Goal: Information Seeking & Learning: Learn about a topic

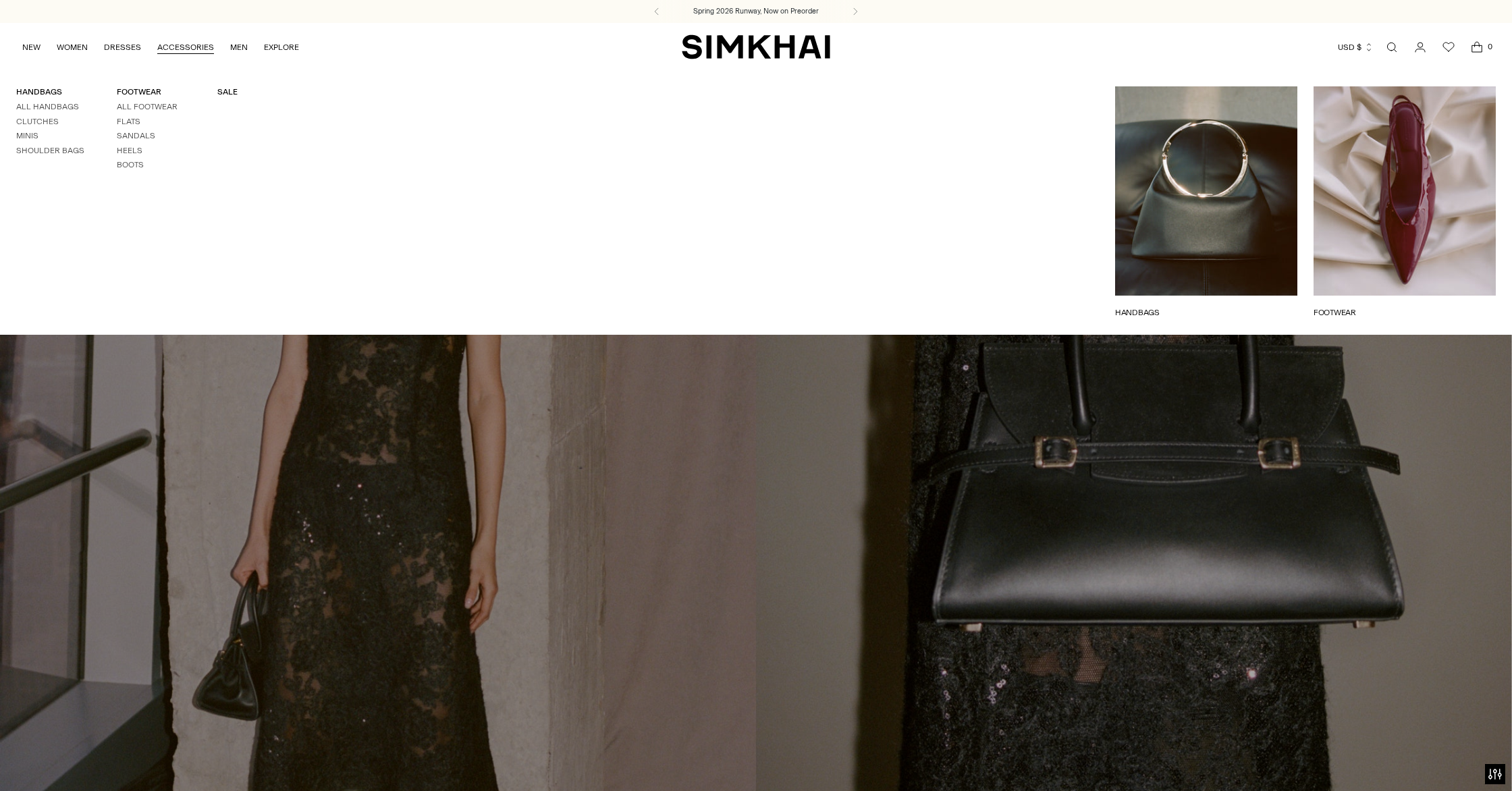
click at [1390, 46] on link "Open search modal" at bounding box center [1391, 47] width 27 height 27
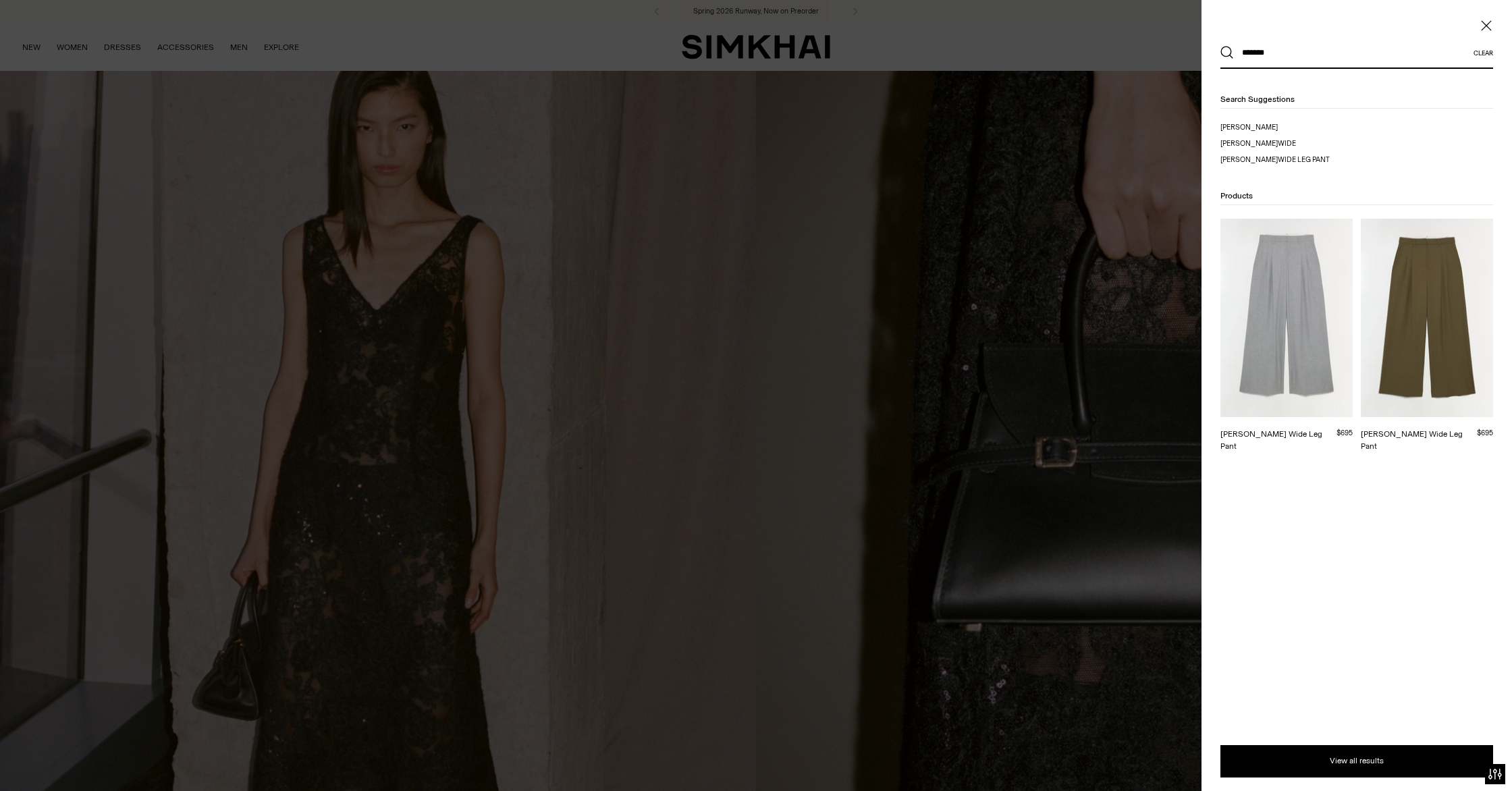
type input "*******"
click at [1424, 277] on img at bounding box center [1427, 318] width 133 height 198
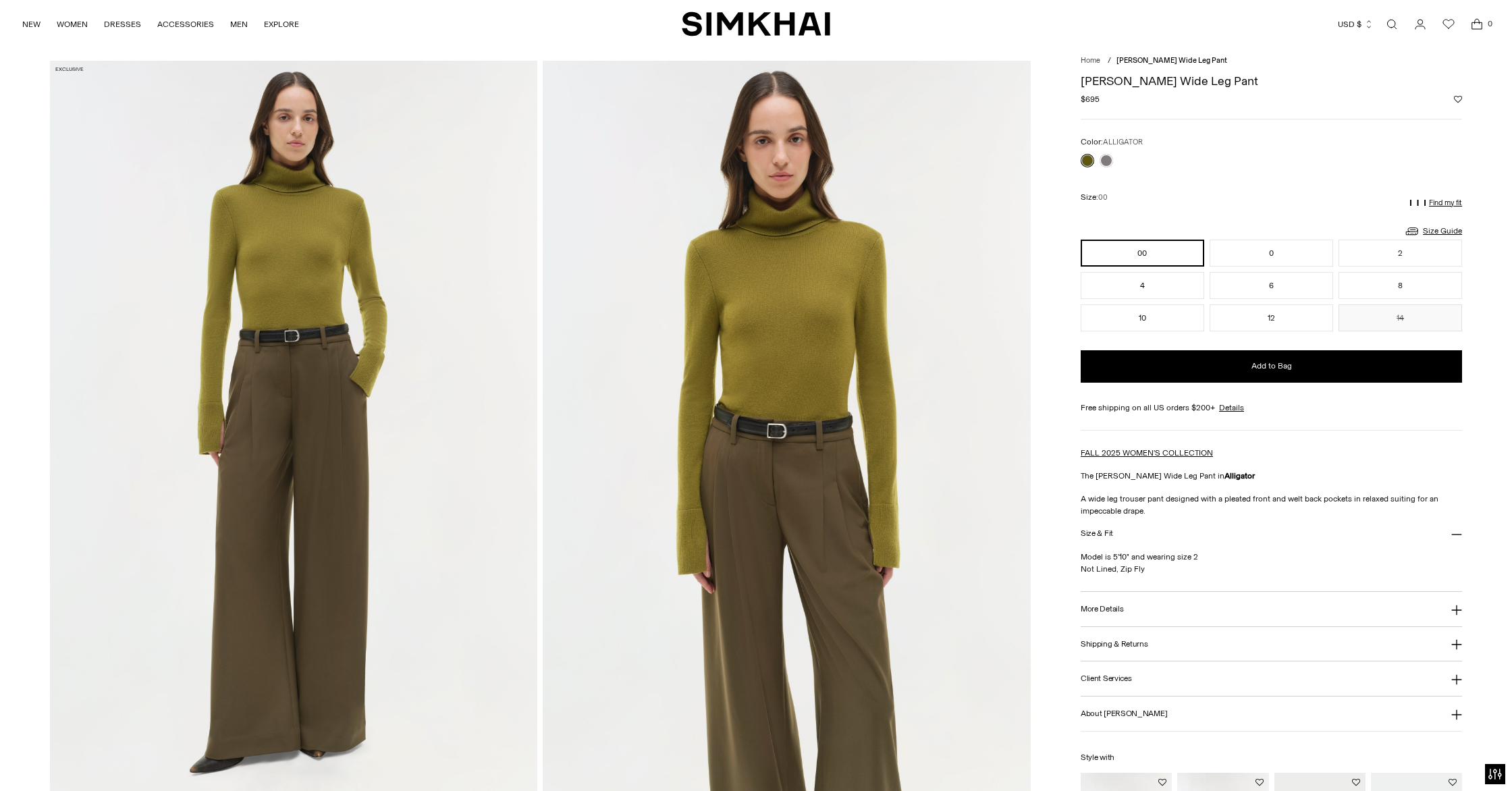
scroll to position [38, 0]
click at [1124, 604] on button "More Details" at bounding box center [1271, 607] width 381 height 34
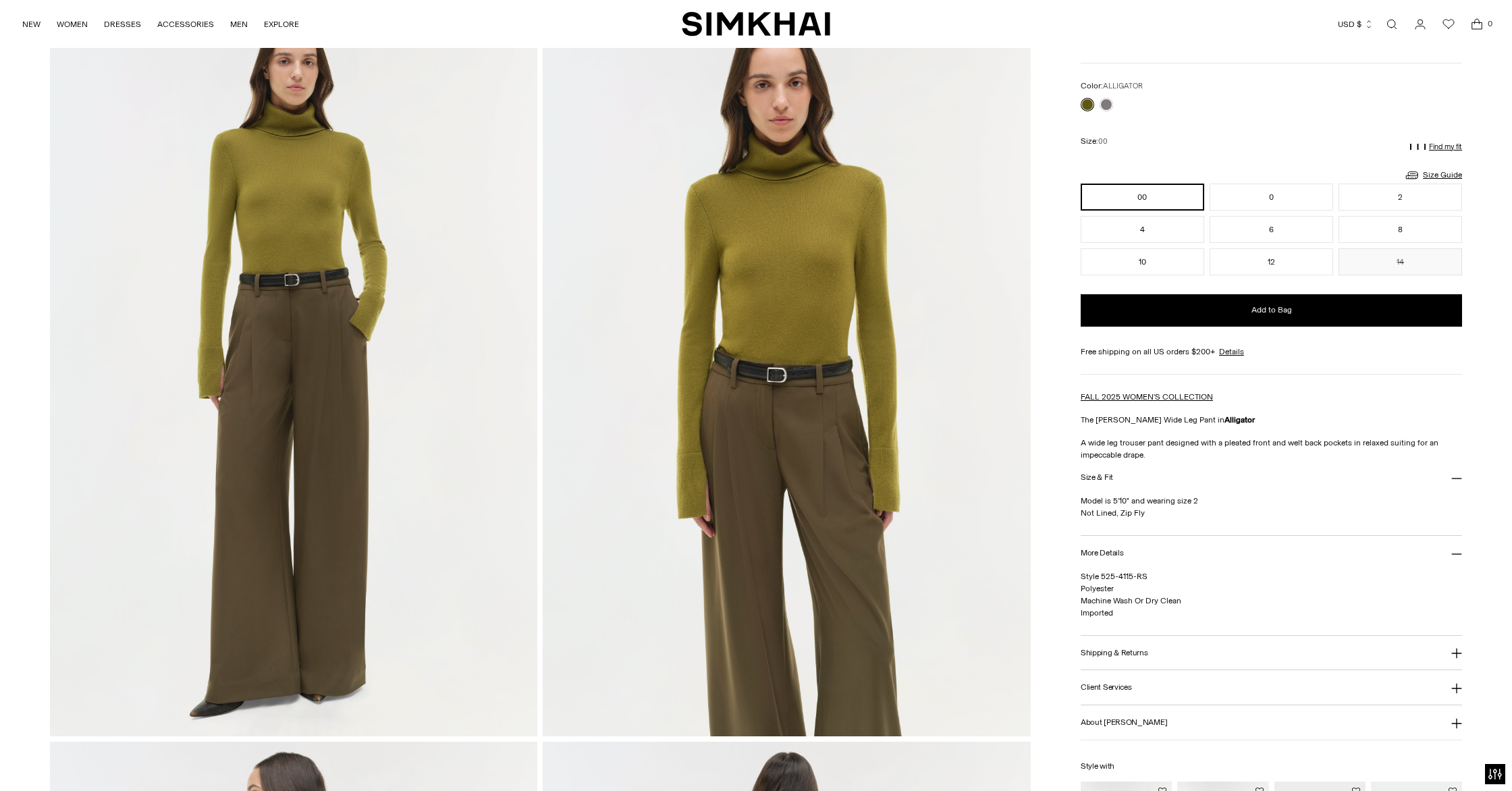
scroll to position [97, 0]
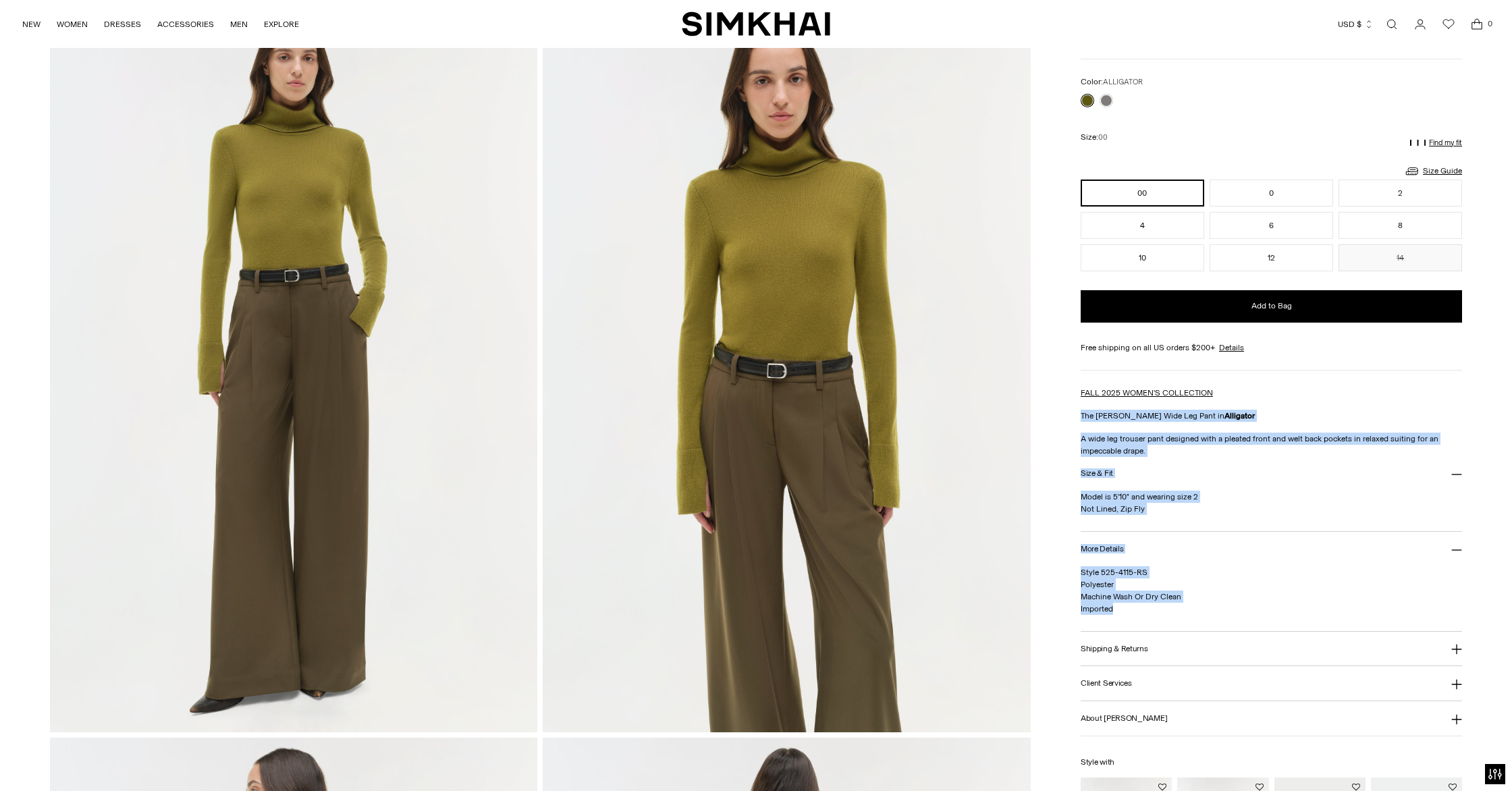
drag, startPoint x: 1082, startPoint y: 413, endPoint x: 1216, endPoint y: 533, distance: 179.9
click at [1274, 610] on div "Clayton Wide Leg Pant Regular price $695 Unit price / per Color: ALLIGATOR Colo…" at bounding box center [1271, 460] width 381 height 907
click at [1393, 23] on link "Open search modal" at bounding box center [1391, 24] width 27 height 27
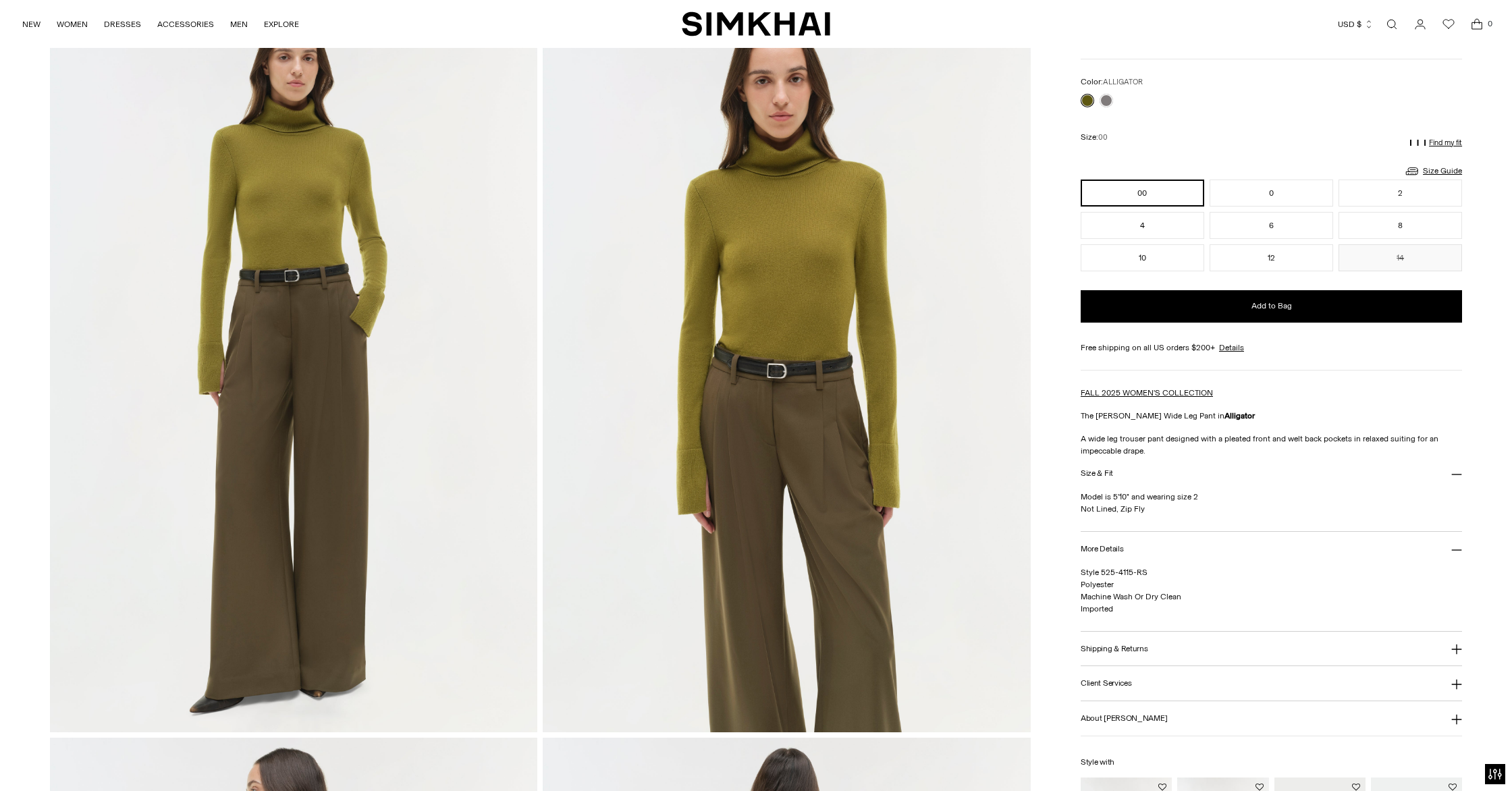
scroll to position [0, 0]
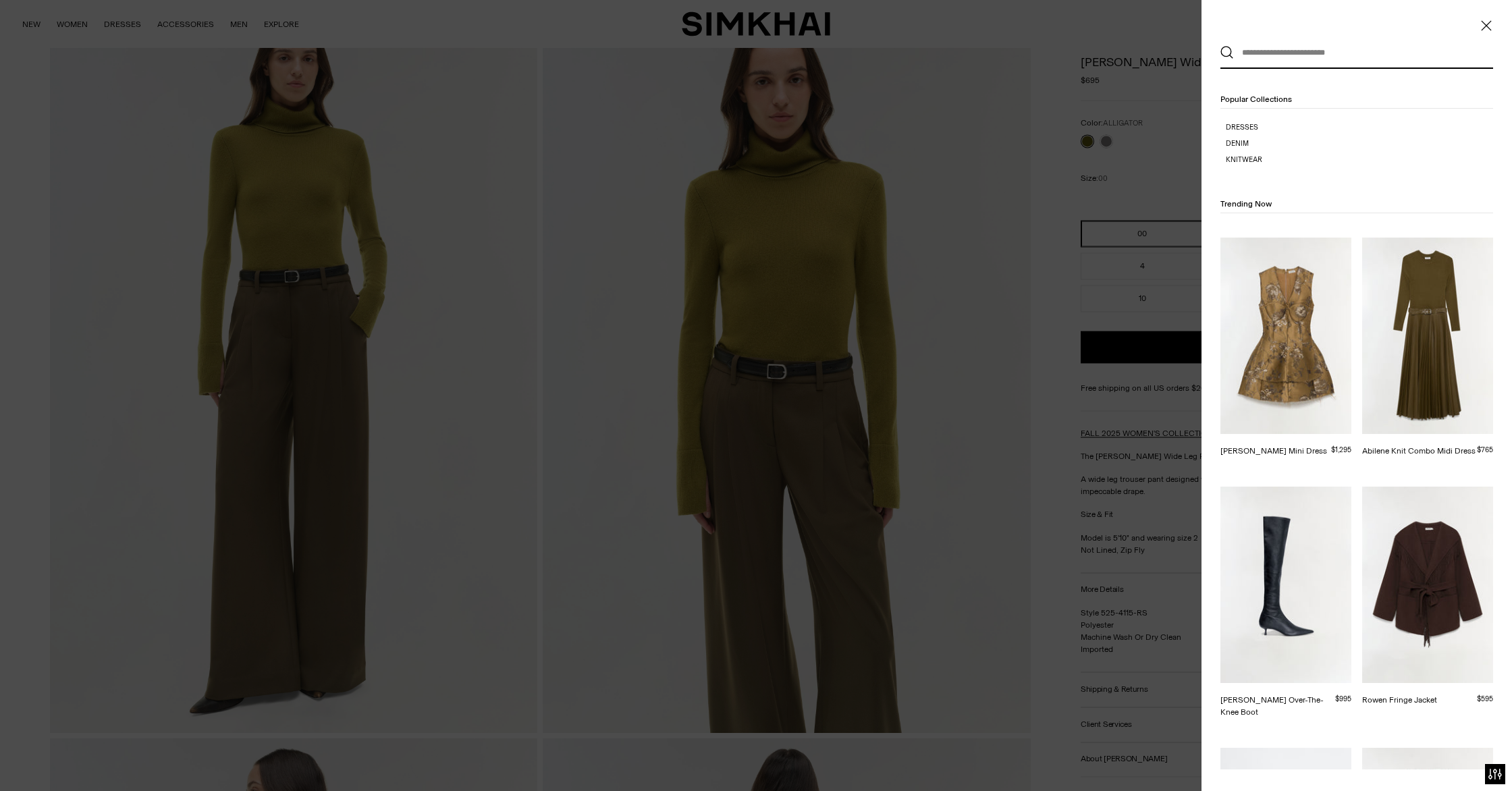
paste input "**********"
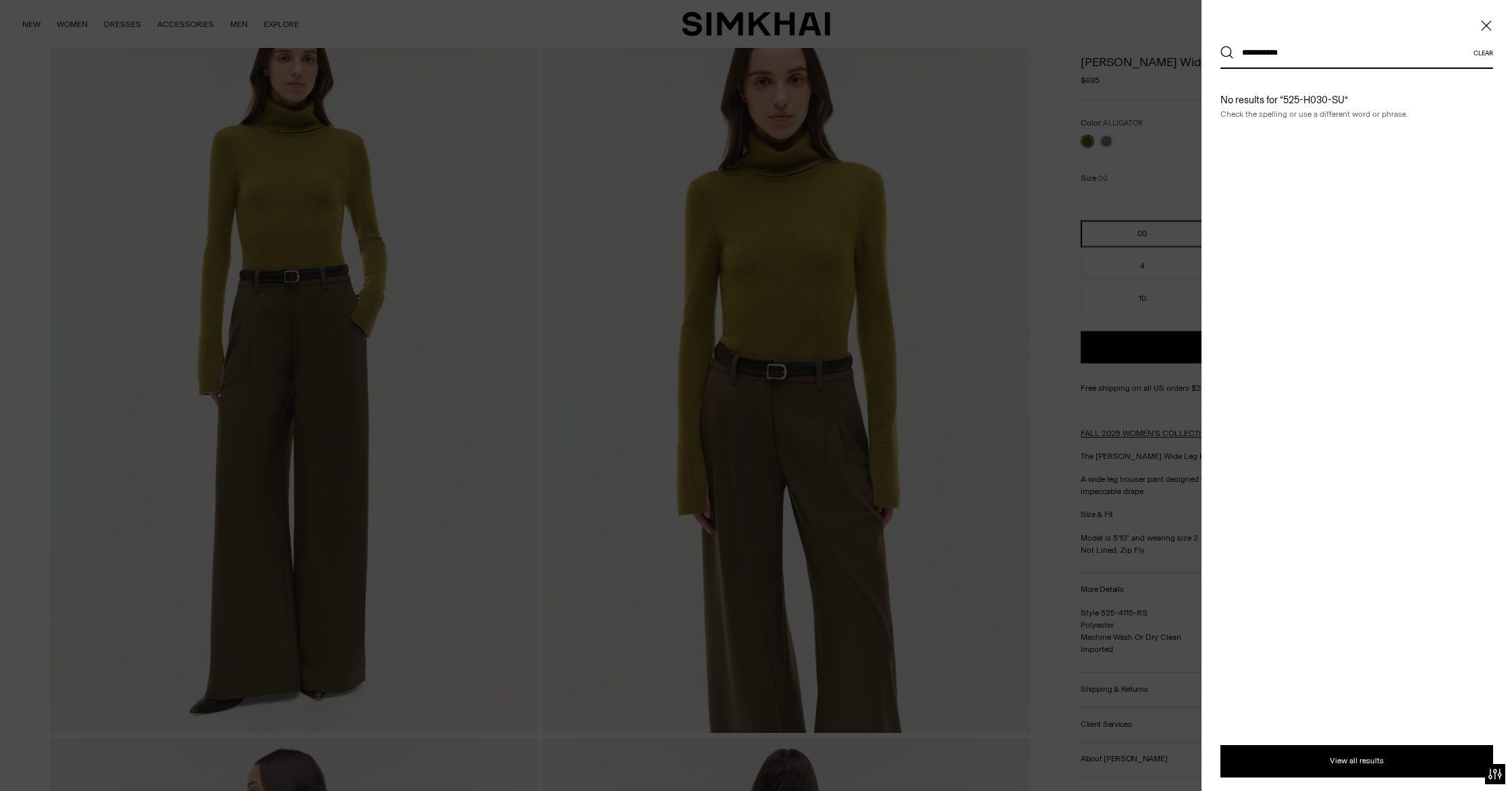
type input "**********"
click at [1220, 46] on button "Search" at bounding box center [1227, 52] width 13 height 13
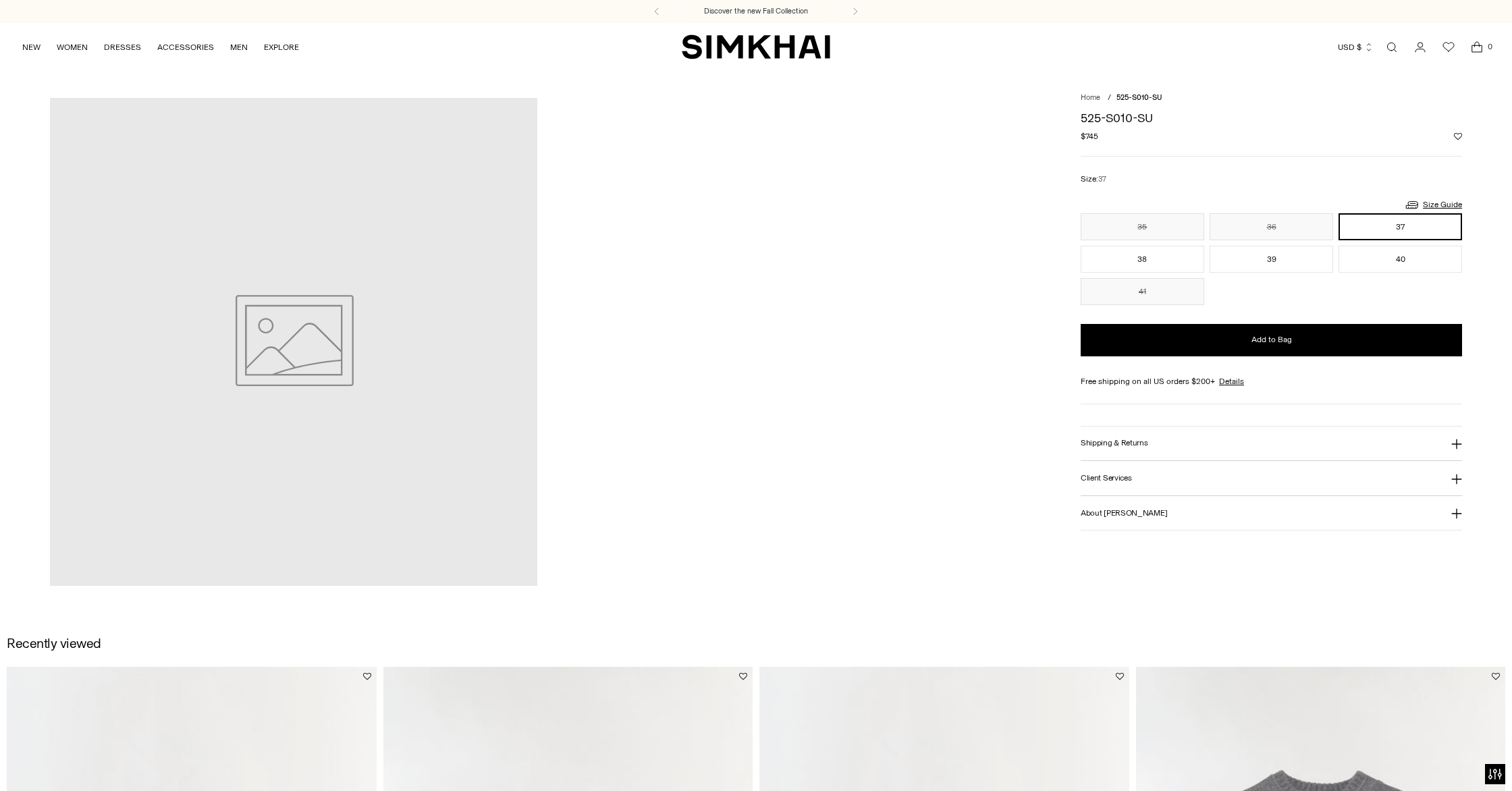
click at [1394, 46] on link "Open search modal" at bounding box center [1391, 47] width 27 height 27
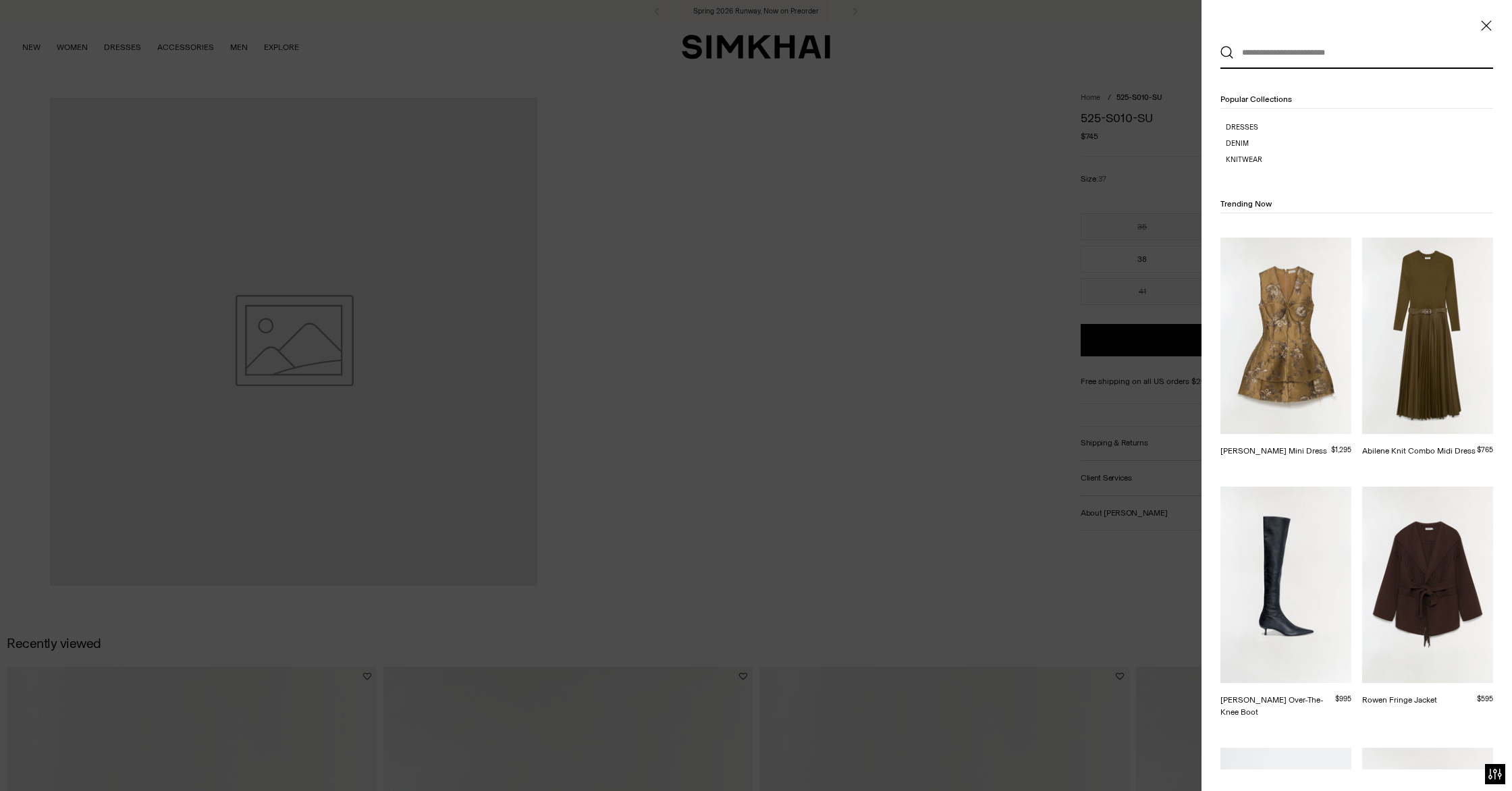
click at [1364, 46] on input "text" at bounding box center [1353, 52] width 240 height 30
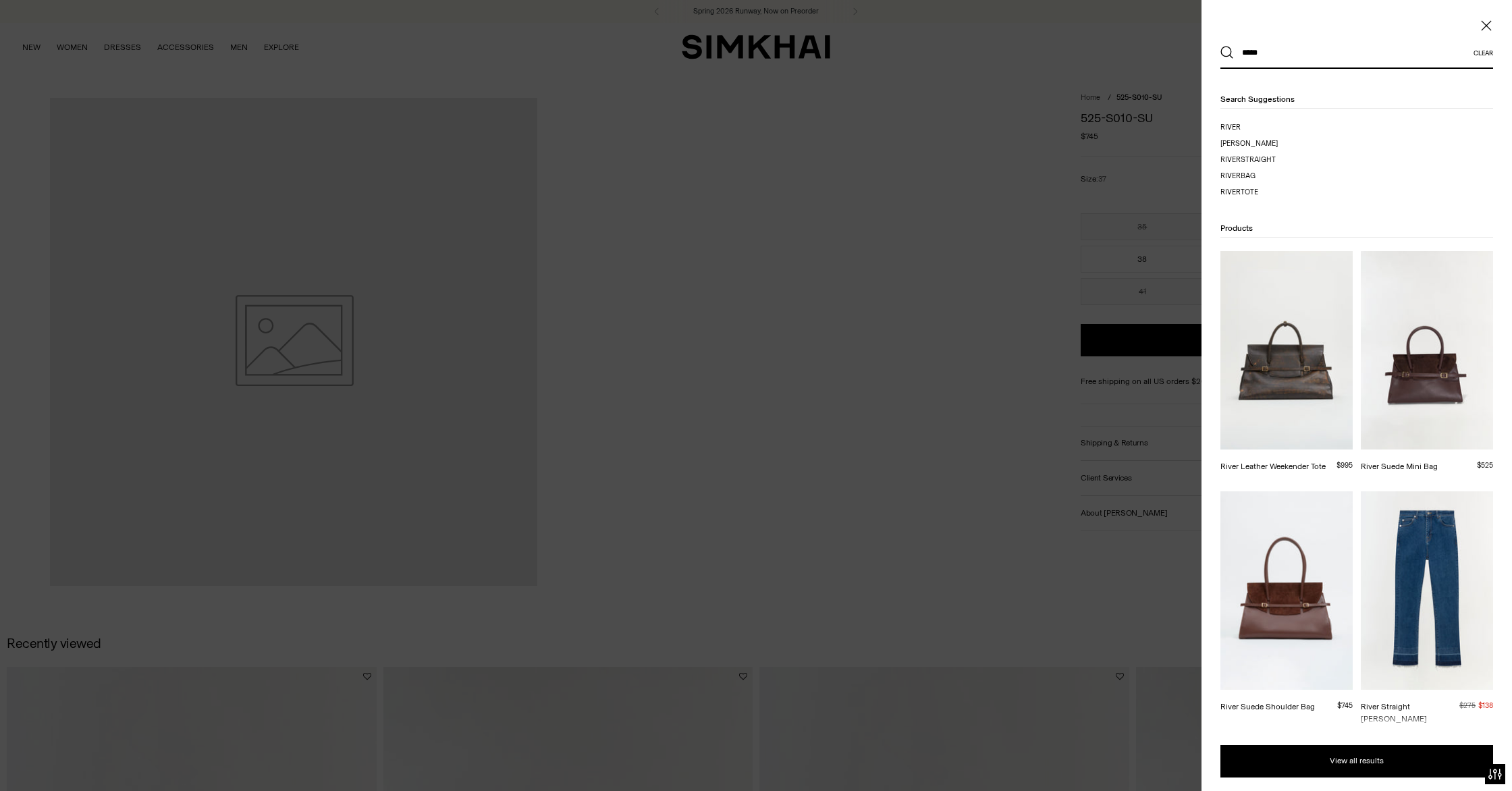
type input "*****"
click at [1288, 571] on img at bounding box center [1286, 590] width 133 height 198
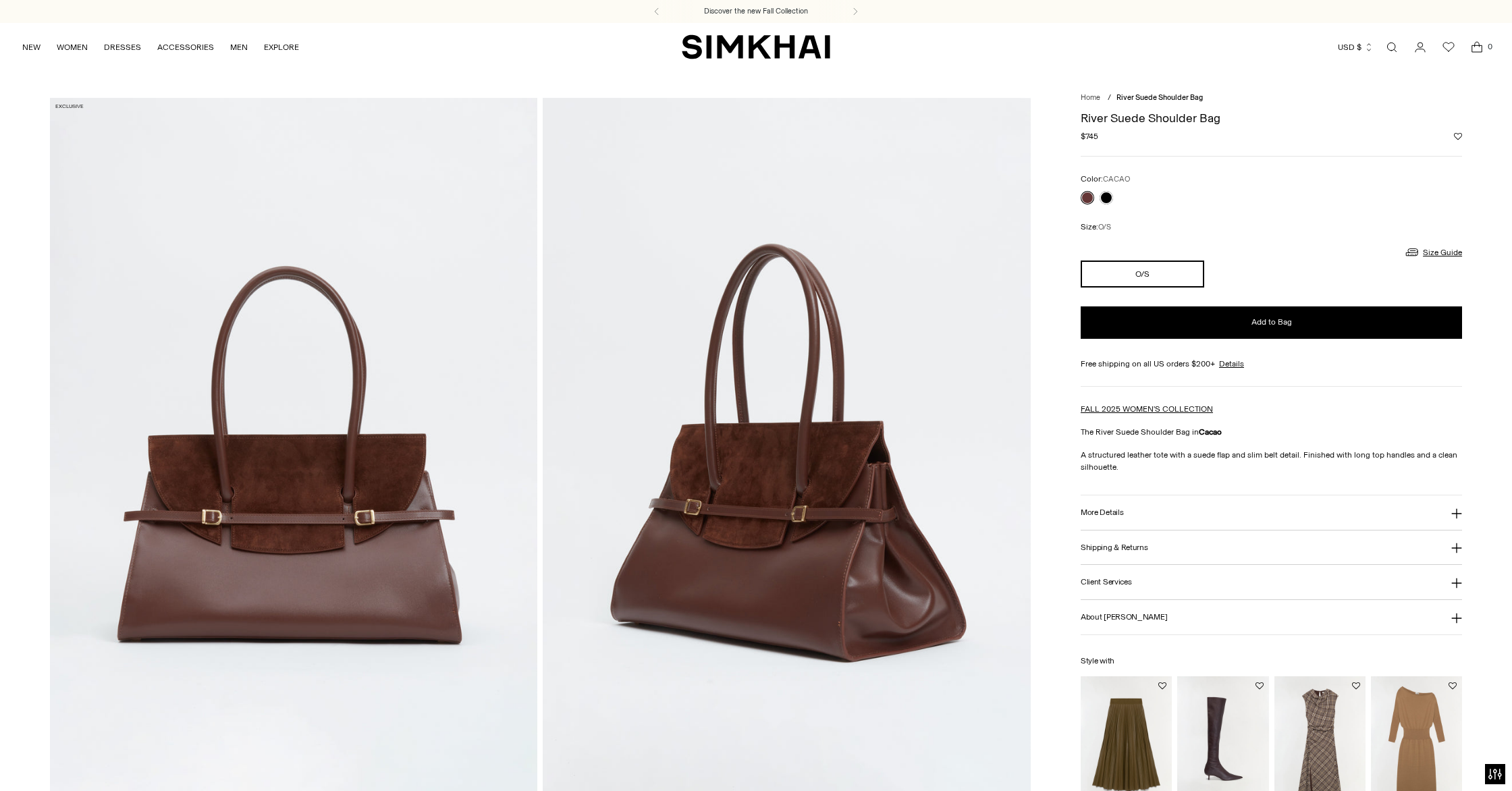
click at [1123, 509] on button "More Details" at bounding box center [1271, 512] width 381 height 34
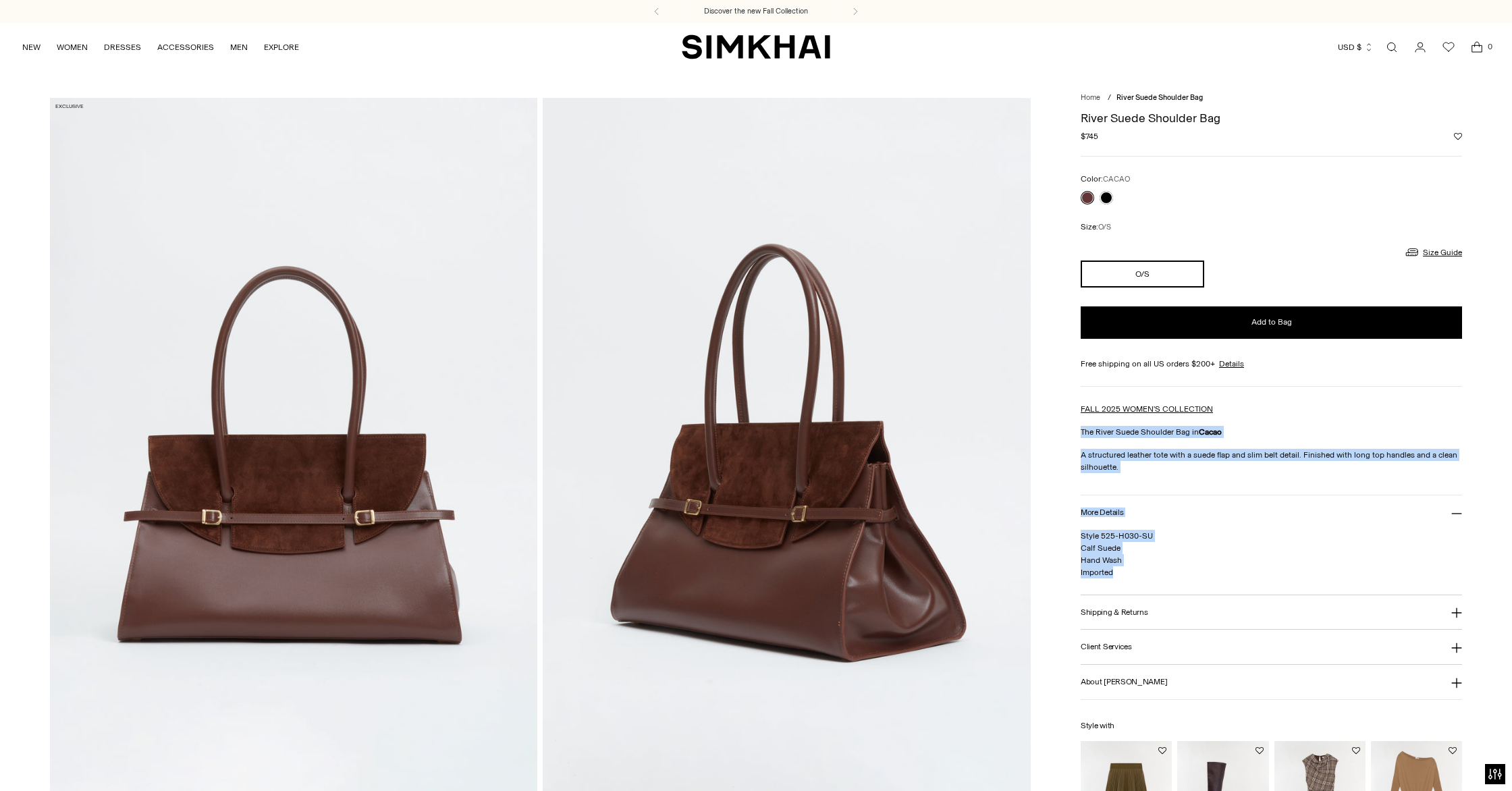
drag, startPoint x: 1083, startPoint y: 431, endPoint x: 1173, endPoint y: 566, distance: 162.2
click at [1180, 570] on div "River Suede Shoulder Bag Regular price $745 Unit price / per Color: CACAO Color…" at bounding box center [1271, 491] width 381 height 774
click at [1295, 541] on p "Style 525-H030-SU Calf Suede Hand Wash Imported" at bounding box center [1271, 554] width 381 height 49
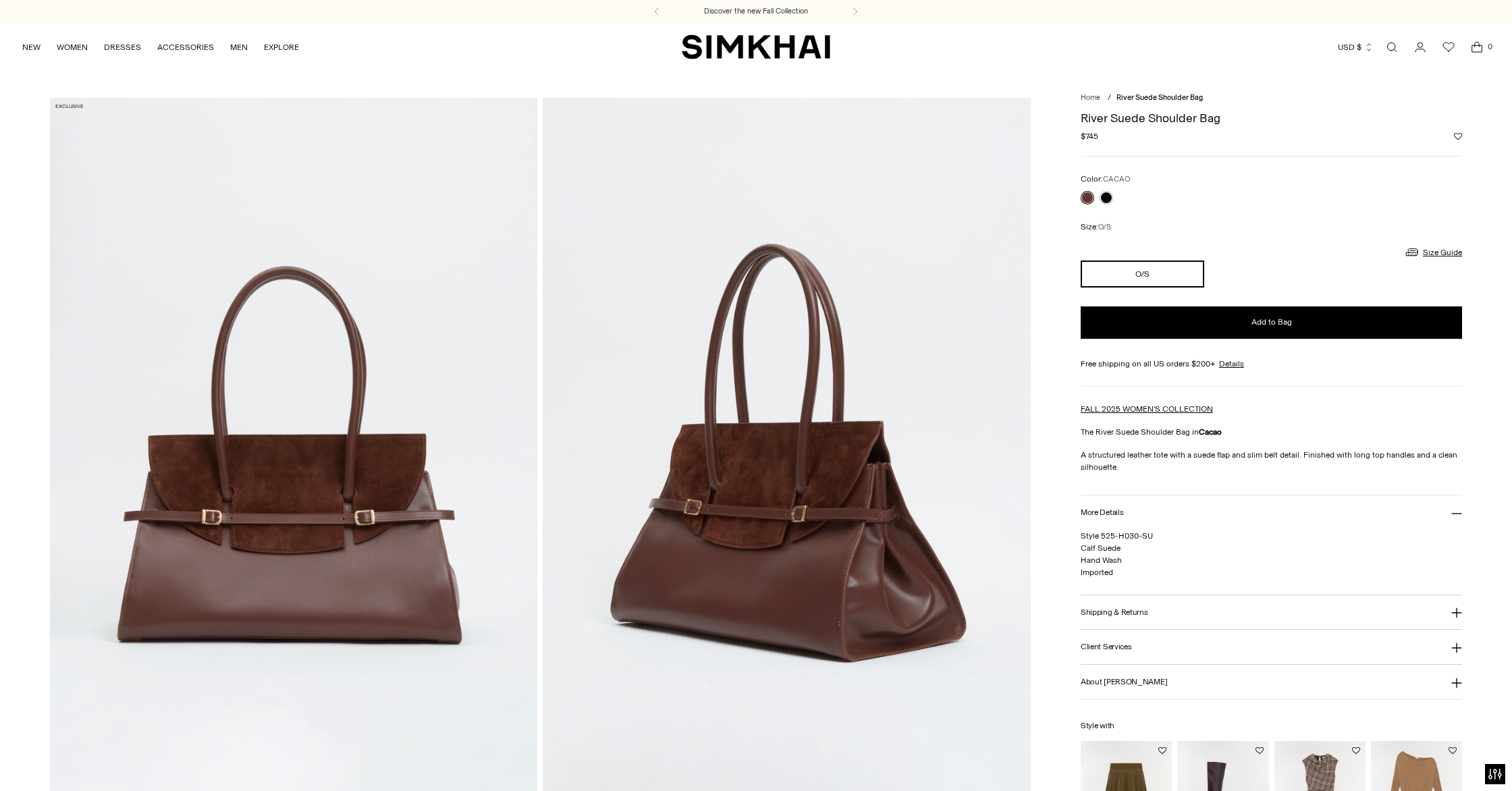
click at [1119, 614] on h3 "Shipping & Returns" at bounding box center [1114, 613] width 67 height 9
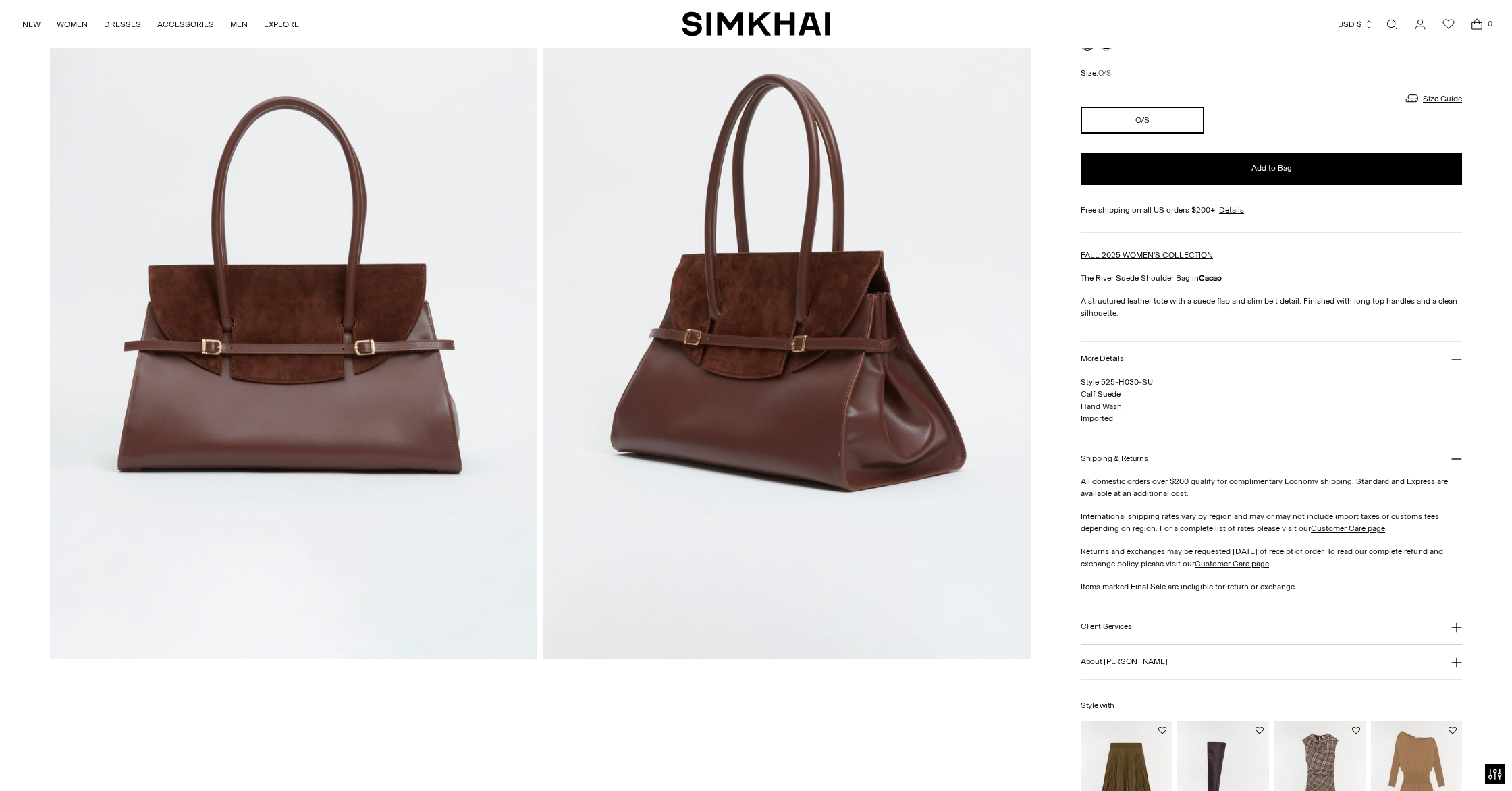
scroll to position [172, 0]
